Goal: Find specific page/section: Find specific page/section

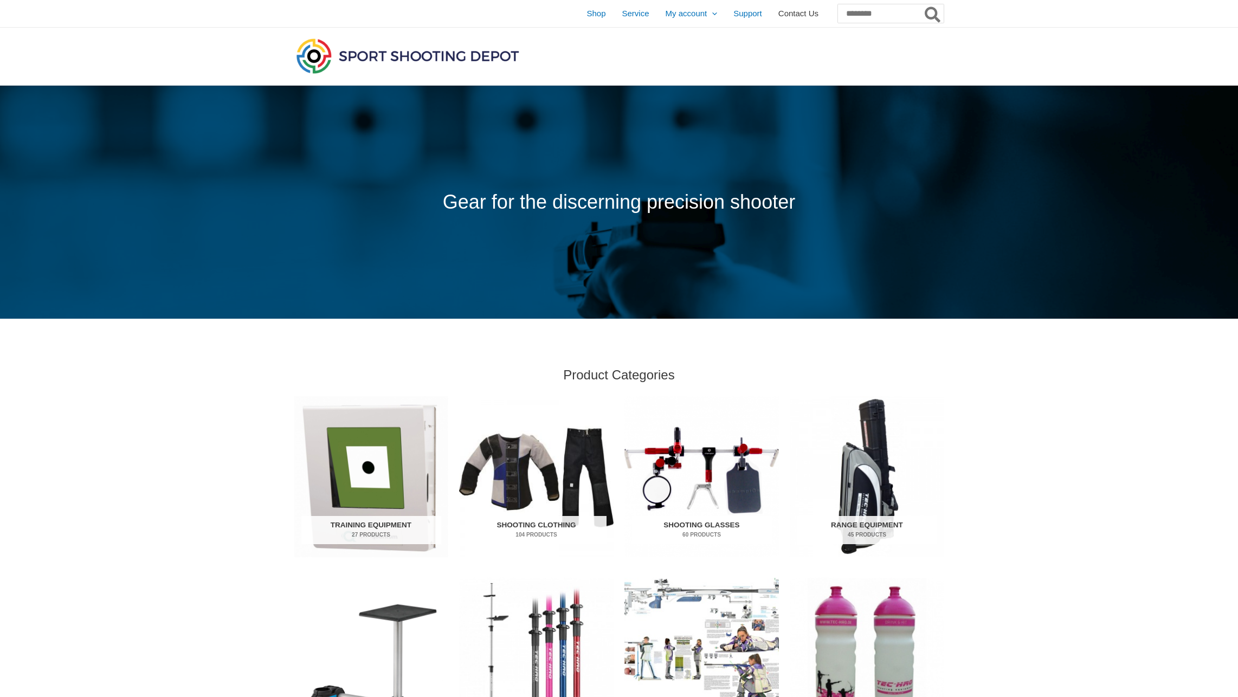
click at [770, 4] on link "Contact Us" at bounding box center [798, 13] width 56 height 27
click at [778, 8] on span "Contact Us" at bounding box center [798, 13] width 40 height 27
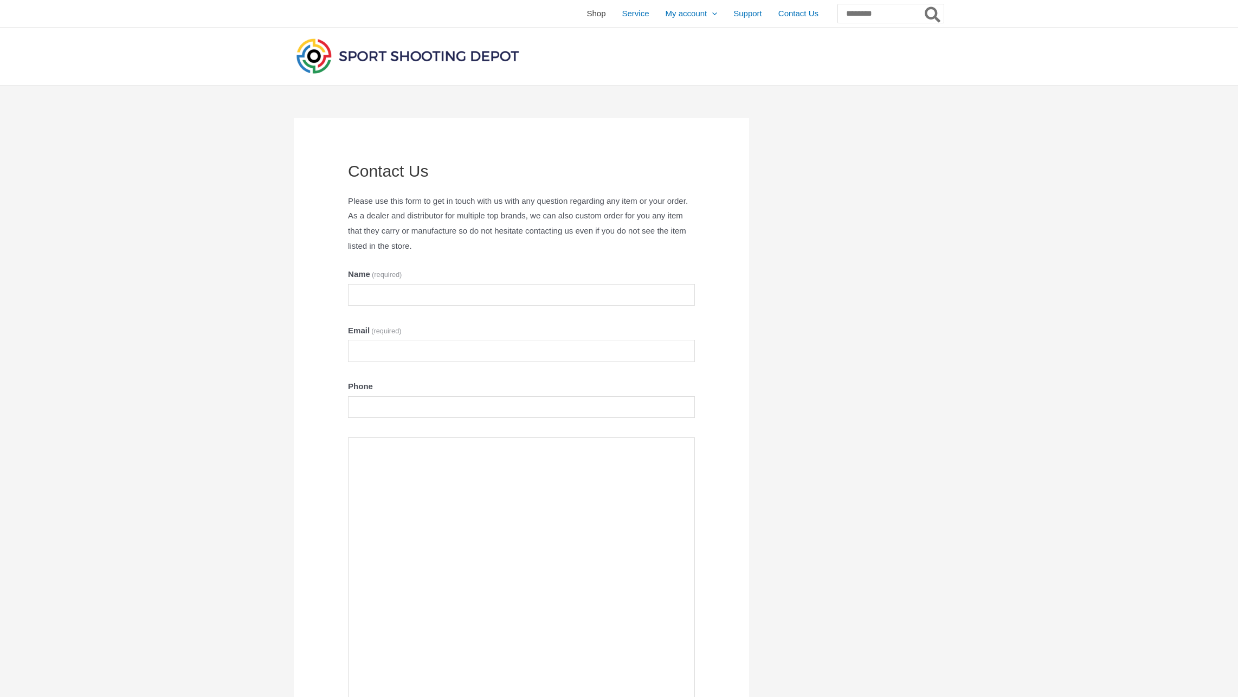
click at [587, 12] on span "Shop" at bounding box center [596, 13] width 19 height 27
